Goal: Information Seeking & Learning: Learn about a topic

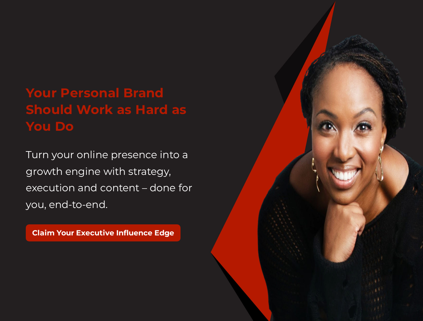
click at [211, 161] on div "Your Personal Brand Should Work as Hard as You Do Turn your online presence int…" at bounding box center [116, 166] width 191 height 180
